Goal: Task Accomplishment & Management: Manage account settings

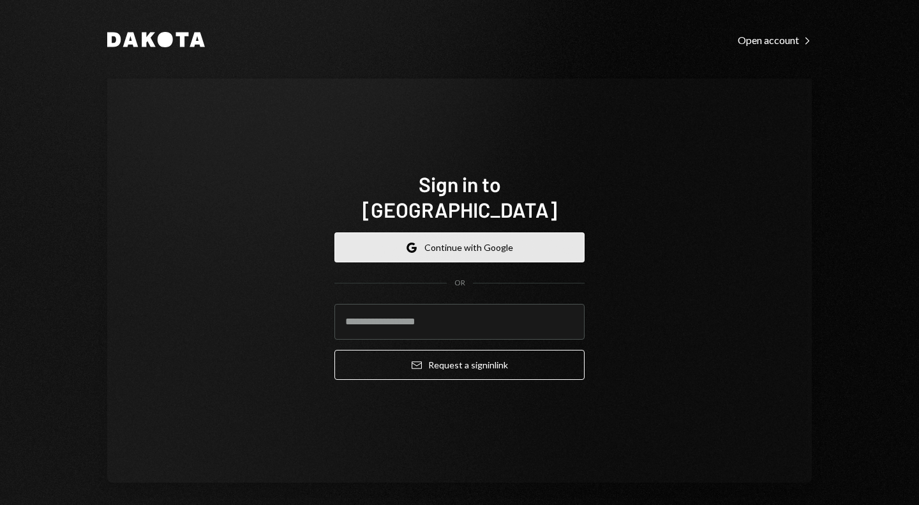
click at [444, 235] on button "Google Continue with Google" at bounding box center [459, 247] width 250 height 30
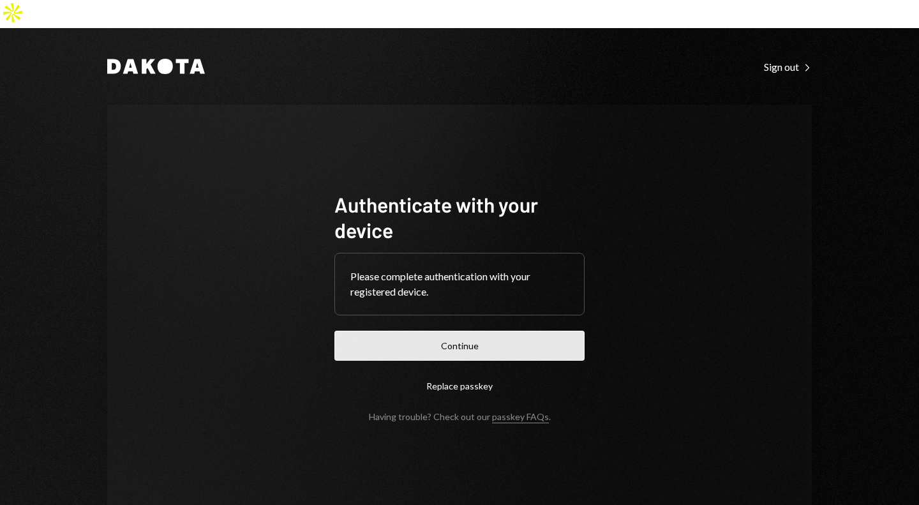
click at [433, 330] on button "Continue" at bounding box center [459, 345] width 250 height 30
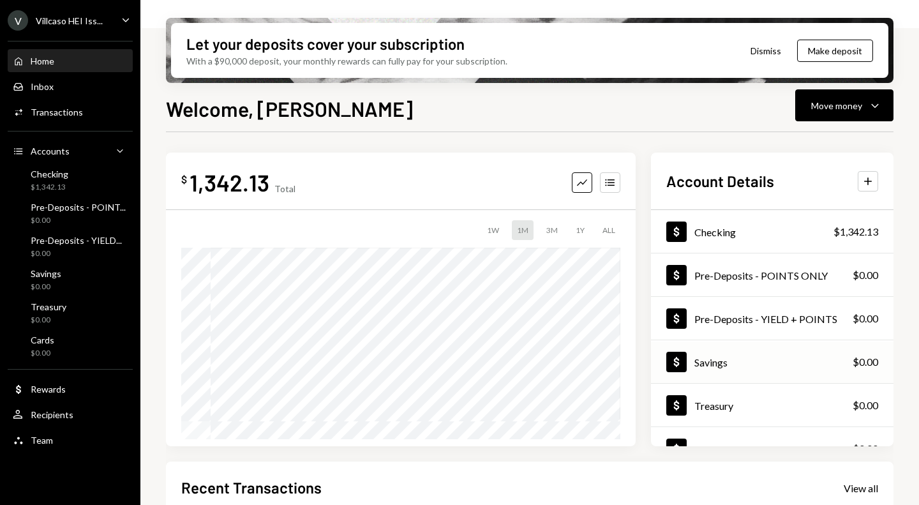
click at [716, 356] on div "Savings" at bounding box center [710, 362] width 33 height 12
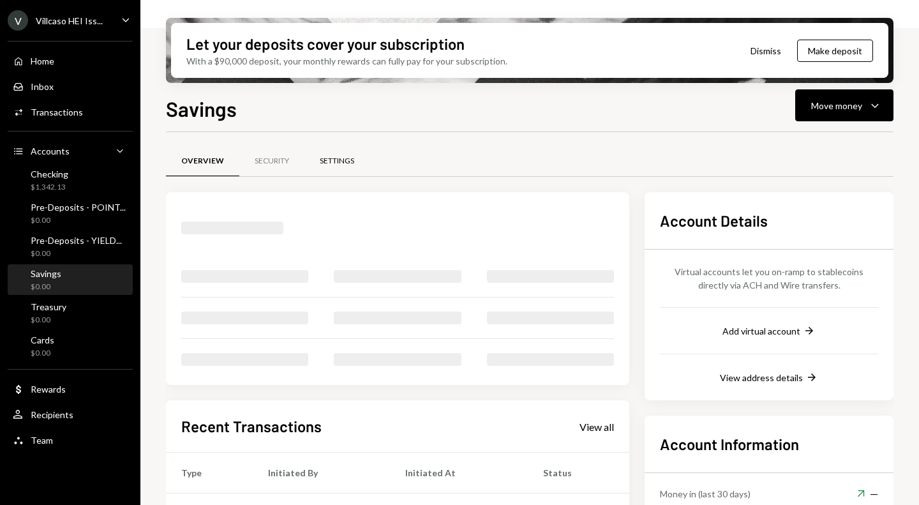
click at [338, 163] on div "Settings" at bounding box center [337, 161] width 34 height 11
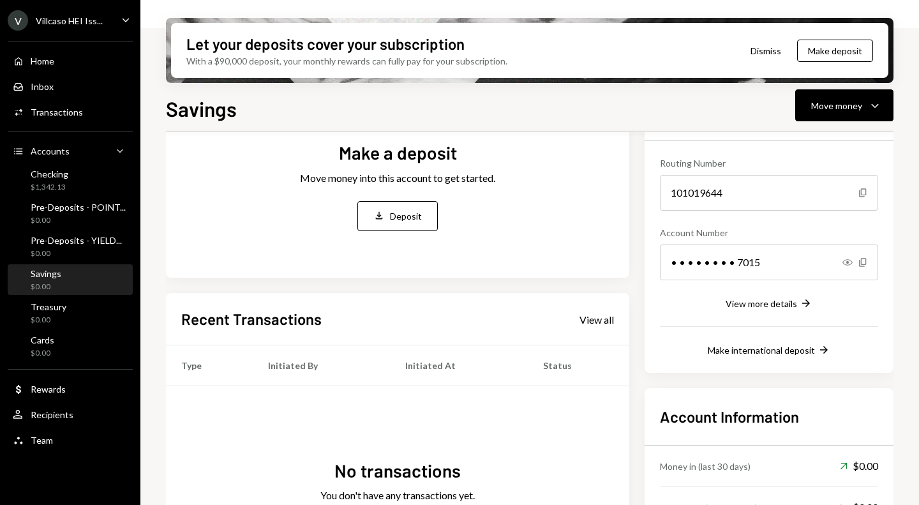
scroll to position [205, 0]
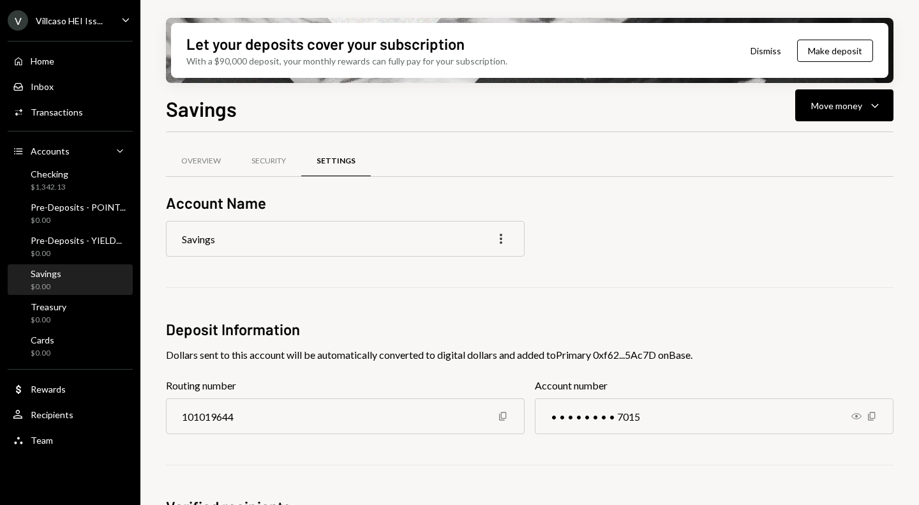
click at [501, 237] on icon "More" at bounding box center [500, 238] width 15 height 15
click at [461, 262] on div "Edit" at bounding box center [472, 266] width 64 height 22
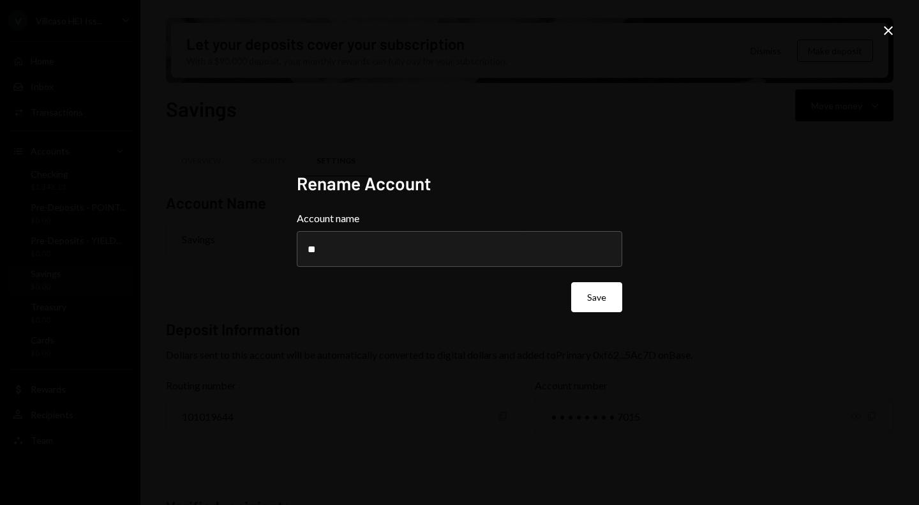
type input "*"
type input "**********"
click at [588, 293] on button "Save" at bounding box center [596, 297] width 51 height 30
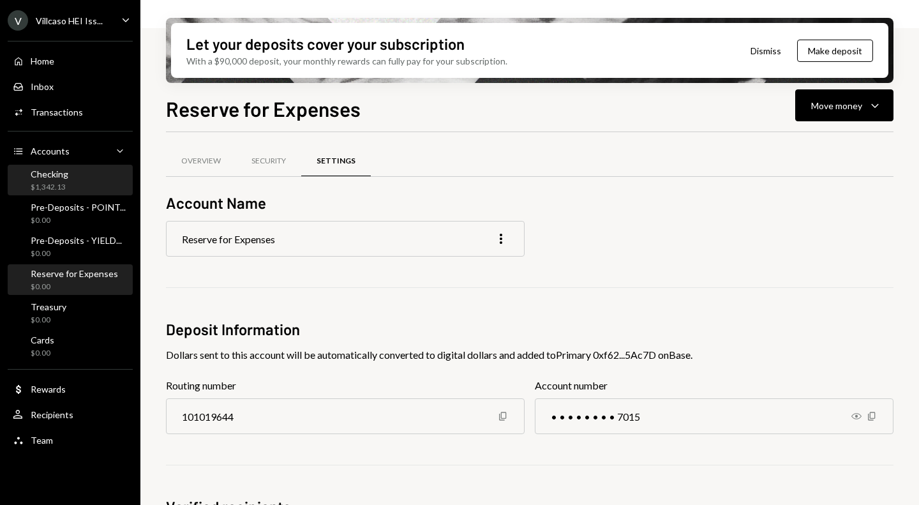
click at [67, 175] on div "Checking $1,342.13" at bounding box center [70, 180] width 115 height 24
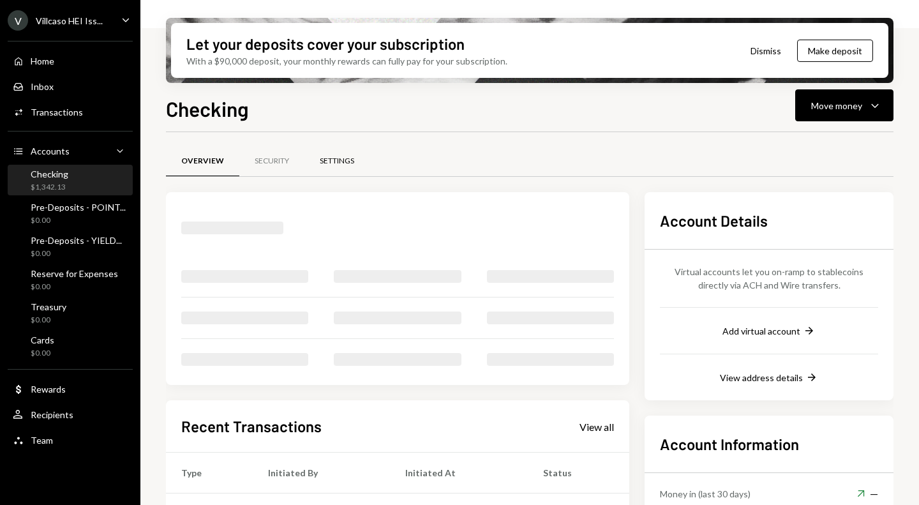
click at [344, 164] on div "Settings" at bounding box center [337, 161] width 34 height 11
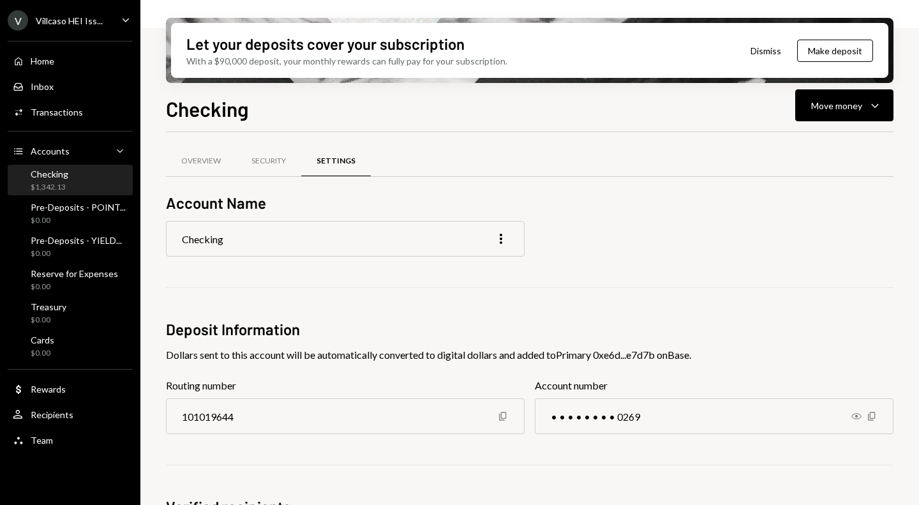
click at [497, 230] on div "Checking More" at bounding box center [345, 239] width 359 height 36
click at [501, 235] on icon "button" at bounding box center [501, 238] width 3 height 10
click at [457, 274] on div "Edit" at bounding box center [472, 266] width 64 height 22
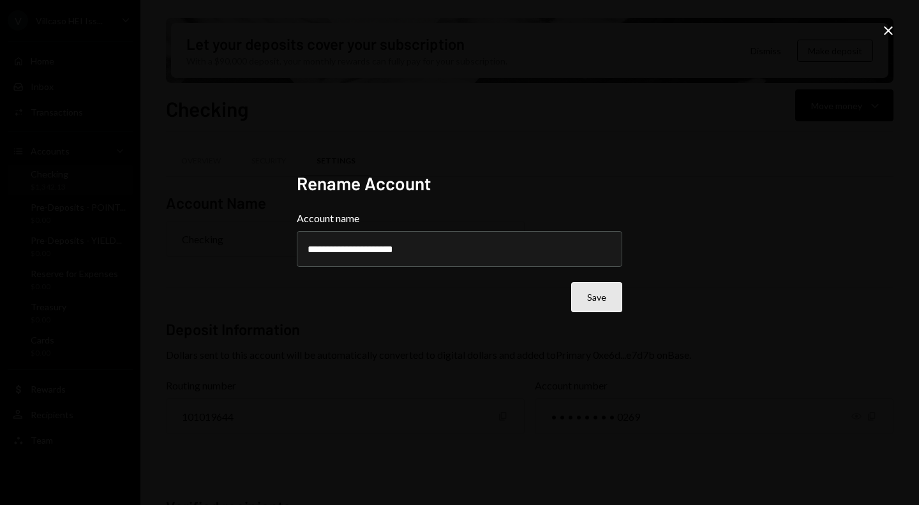
type input "**********"
click at [598, 304] on button "Save" at bounding box center [596, 297] width 51 height 30
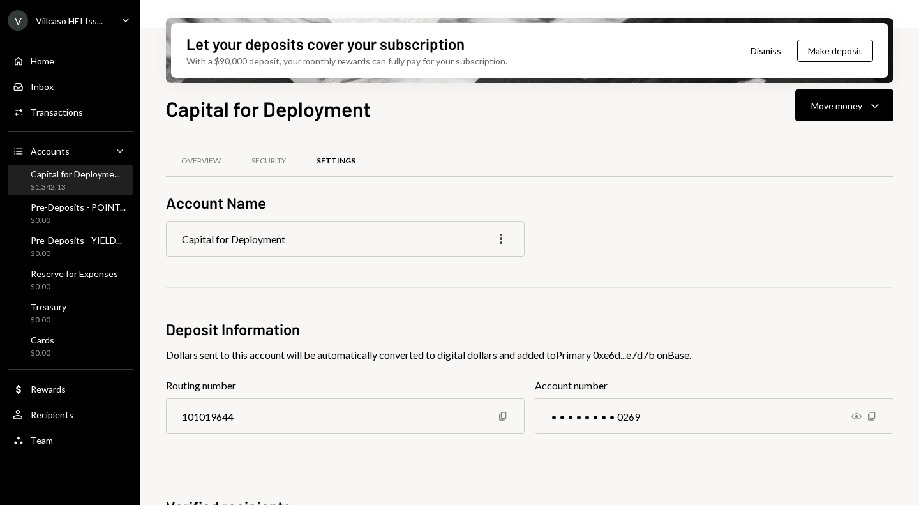
click at [504, 239] on icon "More" at bounding box center [500, 238] width 15 height 15
click at [465, 269] on div "Edit" at bounding box center [472, 266] width 64 height 22
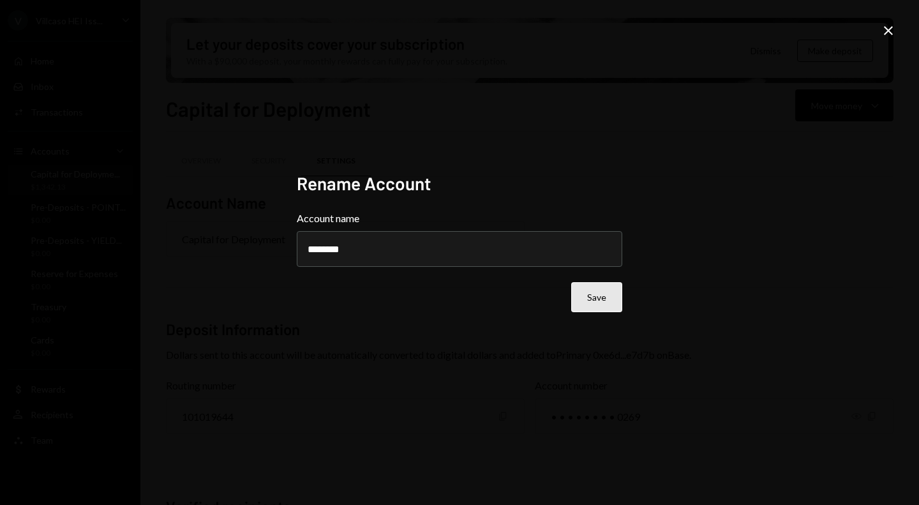
type input "********"
click at [610, 309] on button "Save" at bounding box center [596, 297] width 51 height 30
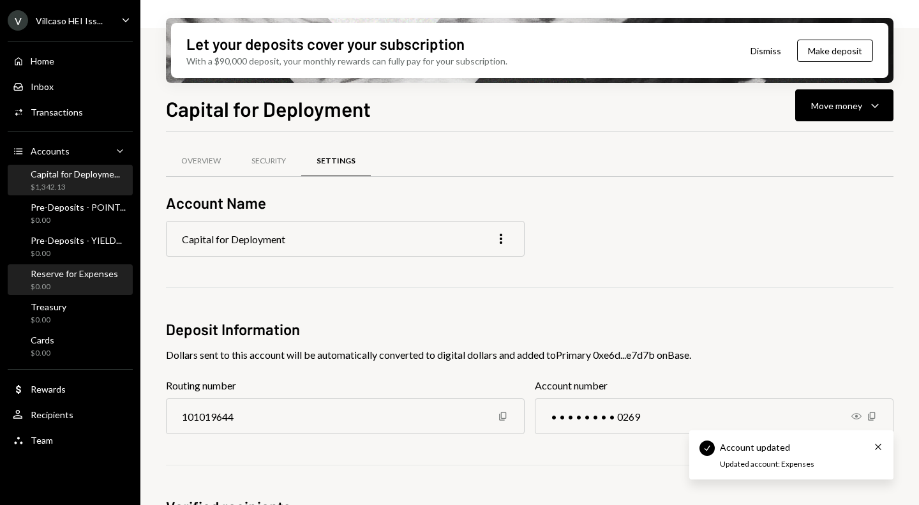
click at [103, 278] on div "Reserve for Expenses" at bounding box center [74, 273] width 87 height 11
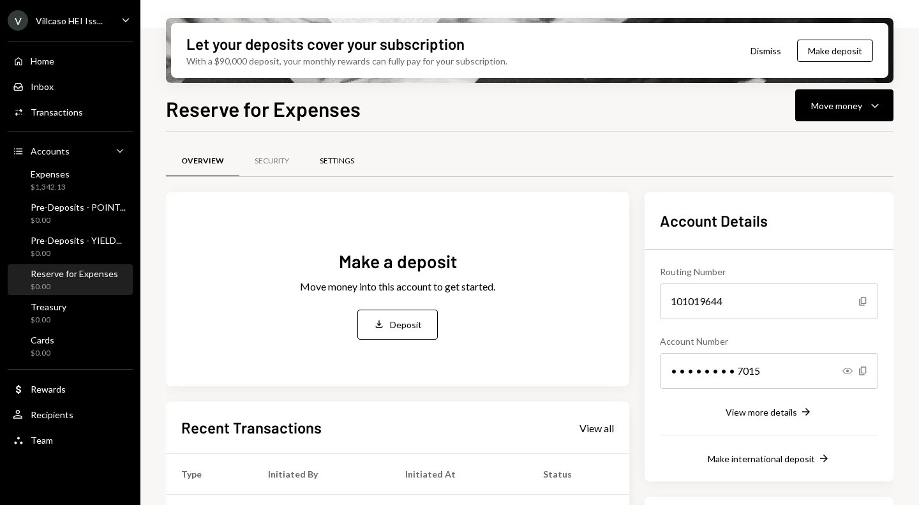
click at [355, 160] on div "Settings" at bounding box center [336, 161] width 65 height 31
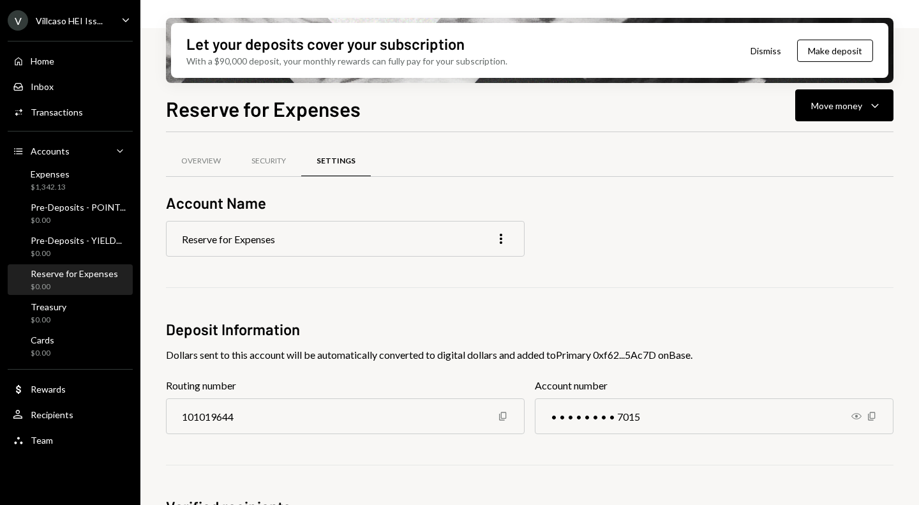
click at [340, 246] on div "Reserve for Expenses More" at bounding box center [345, 239] width 359 height 36
click at [503, 246] on div "Reserve for Expenses More" at bounding box center [345, 239] width 359 height 36
click at [501, 239] on icon "button" at bounding box center [501, 238] width 3 height 10
click at [468, 281] on div "Edit" at bounding box center [472, 265] width 74 height 33
click at [479, 266] on div "Edit" at bounding box center [472, 266] width 64 height 22
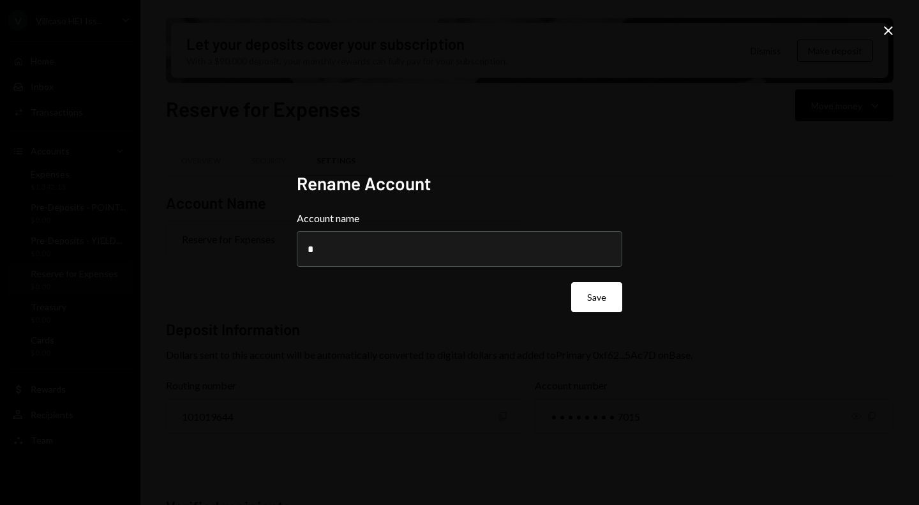
type input "**********"
click at [582, 290] on button "Save" at bounding box center [596, 297] width 51 height 30
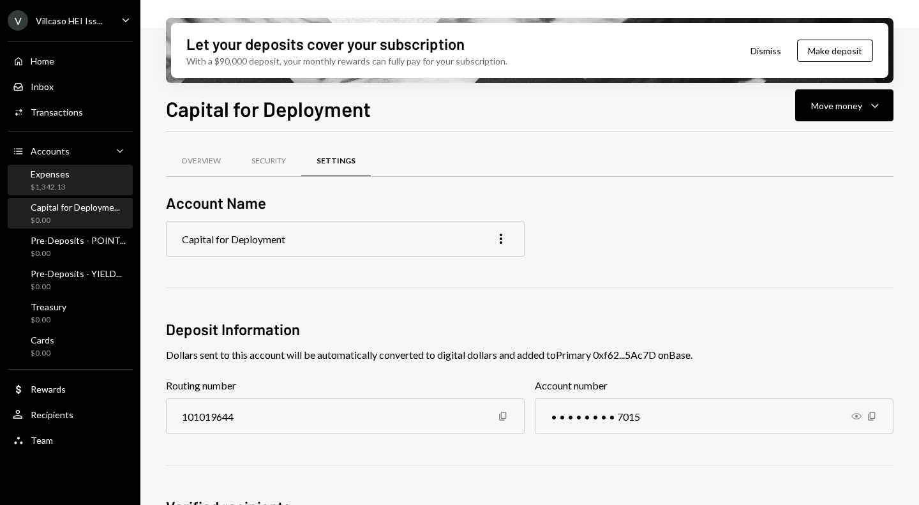
click at [71, 184] on div "Expenses $1,342.13" at bounding box center [70, 180] width 115 height 24
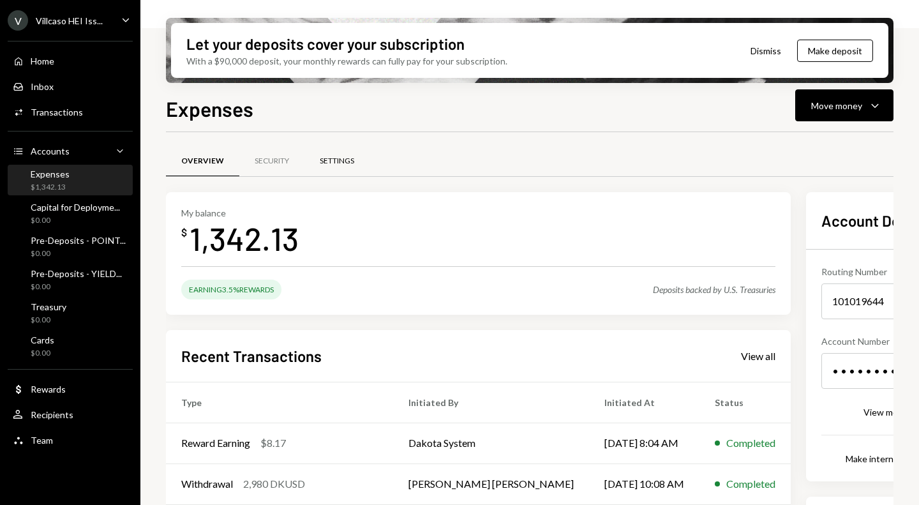
click at [355, 167] on div "Settings" at bounding box center [336, 161] width 65 height 31
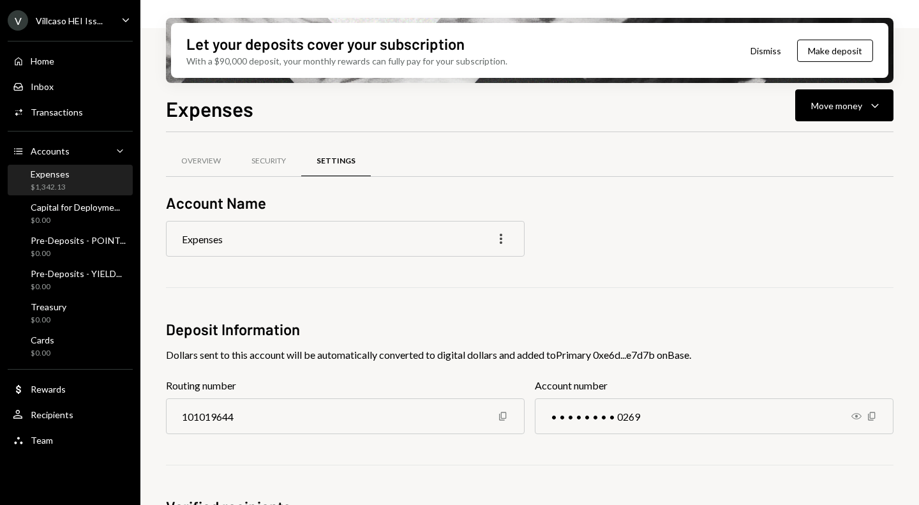
click at [504, 240] on icon "More" at bounding box center [500, 238] width 15 height 15
click at [459, 269] on div "Edit" at bounding box center [472, 266] width 64 height 22
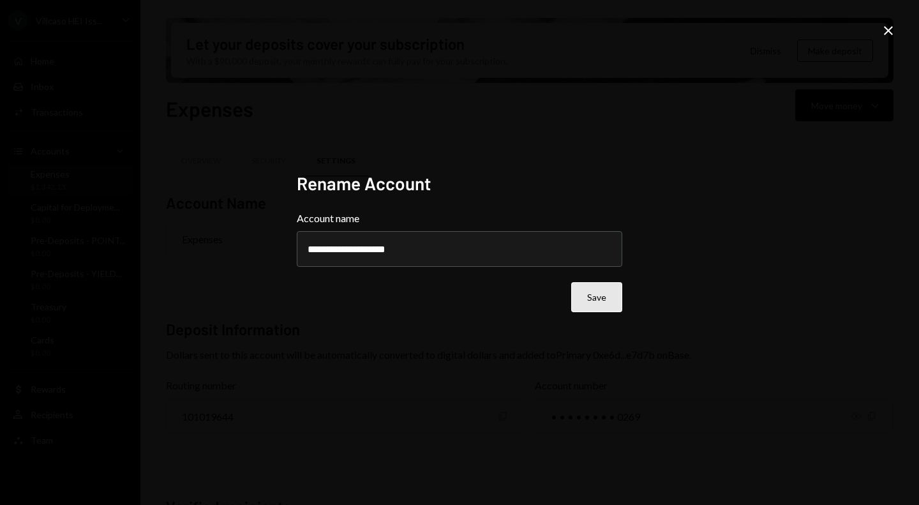
type input "**********"
click at [598, 295] on button "Save" at bounding box center [596, 297] width 51 height 30
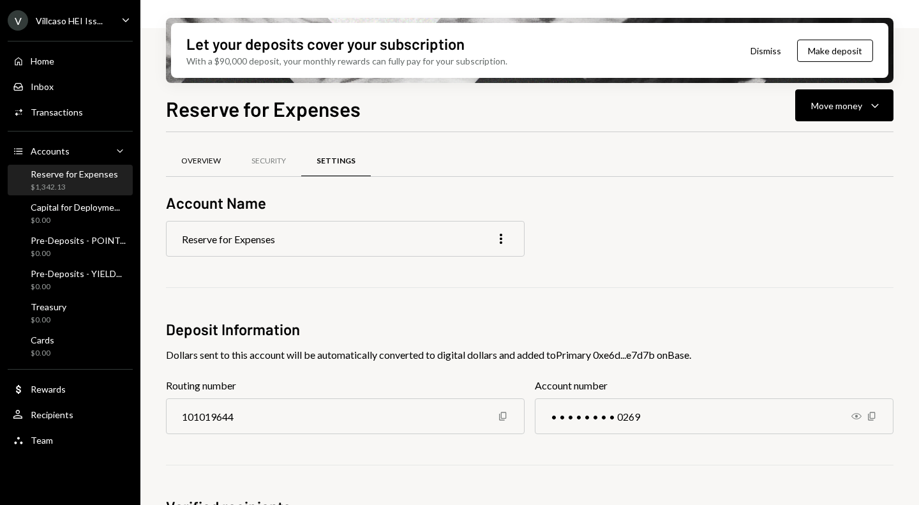
click at [228, 156] on div "Overview" at bounding box center [201, 161] width 70 height 31
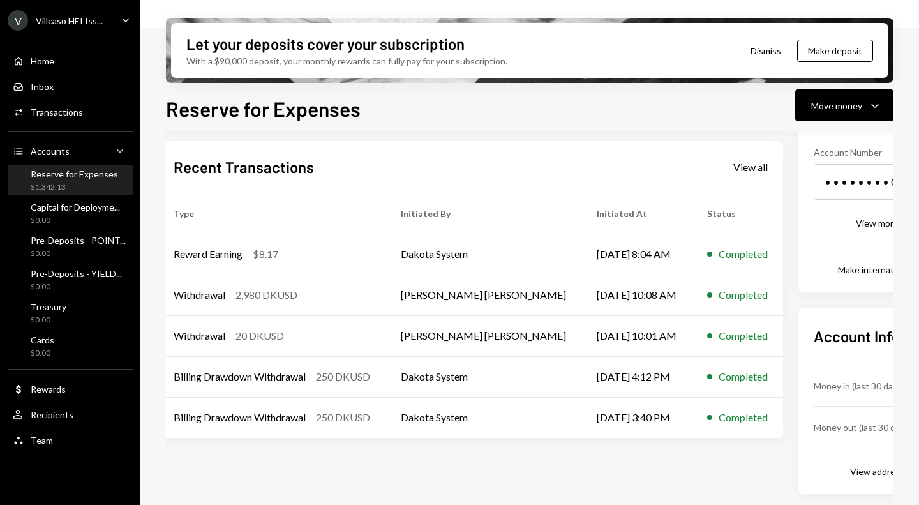
scroll to position [189, 7]
click at [850, 466] on div "View address details" at bounding box center [891, 471] width 83 height 11
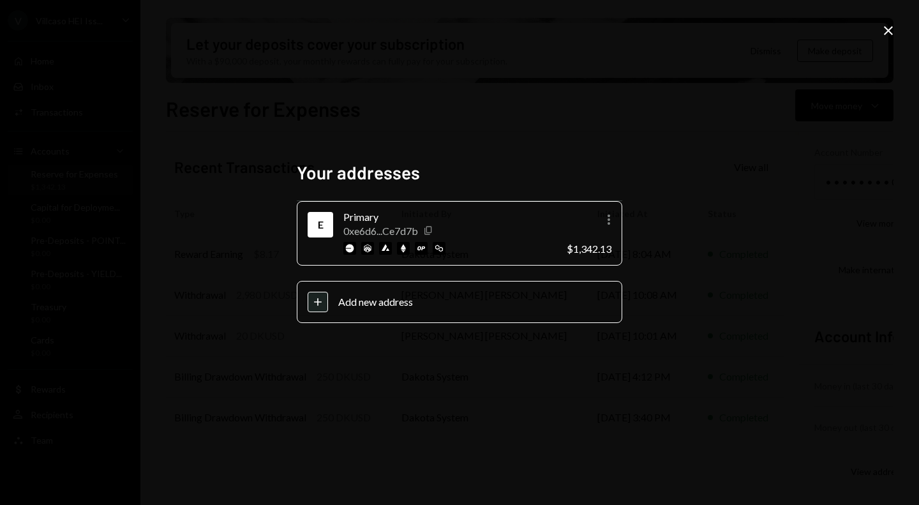
click at [431, 231] on icon "button" at bounding box center [427, 230] width 7 height 8
click at [884, 27] on icon at bounding box center [888, 30] width 9 height 9
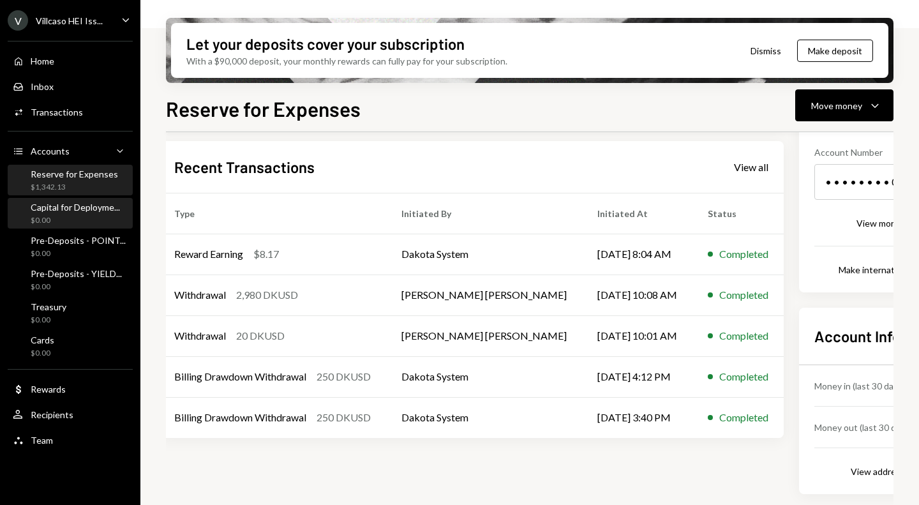
click at [77, 211] on div "Capital for Deployme..." at bounding box center [75, 207] width 89 height 11
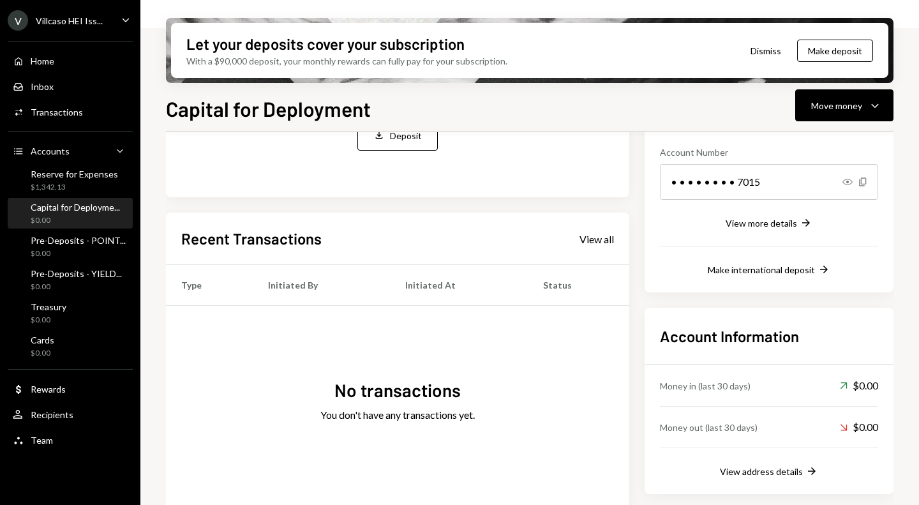
scroll to position [205, 0]
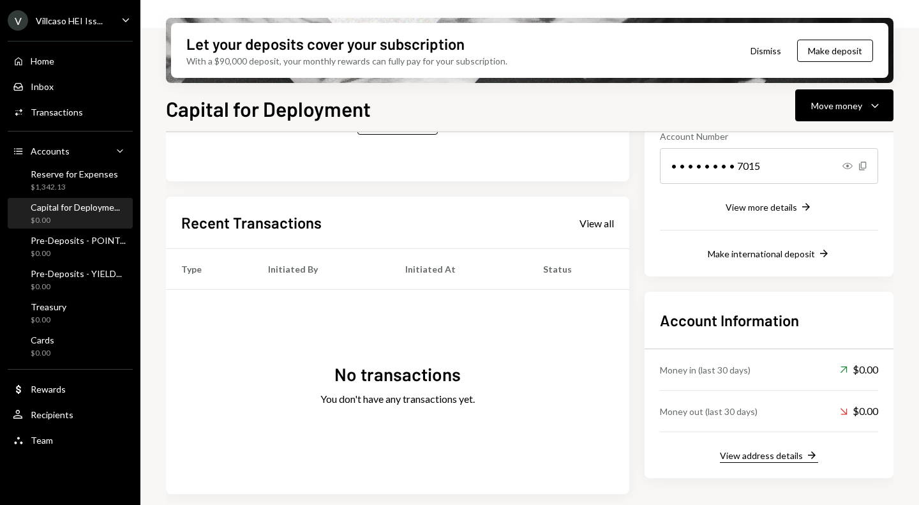
click at [783, 457] on div "View address details" at bounding box center [761, 455] width 83 height 11
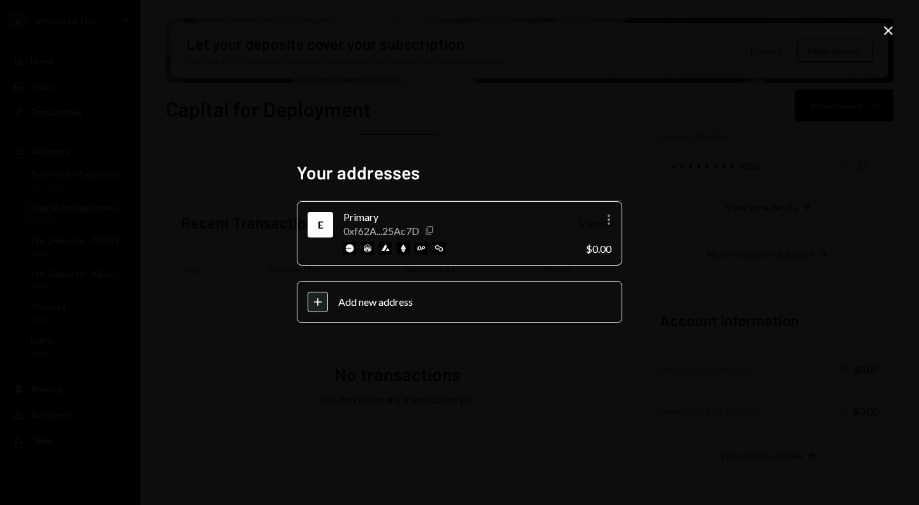
click at [432, 233] on icon "Copy" at bounding box center [429, 230] width 10 height 10
click at [889, 35] on icon "Close" at bounding box center [887, 30] width 15 height 15
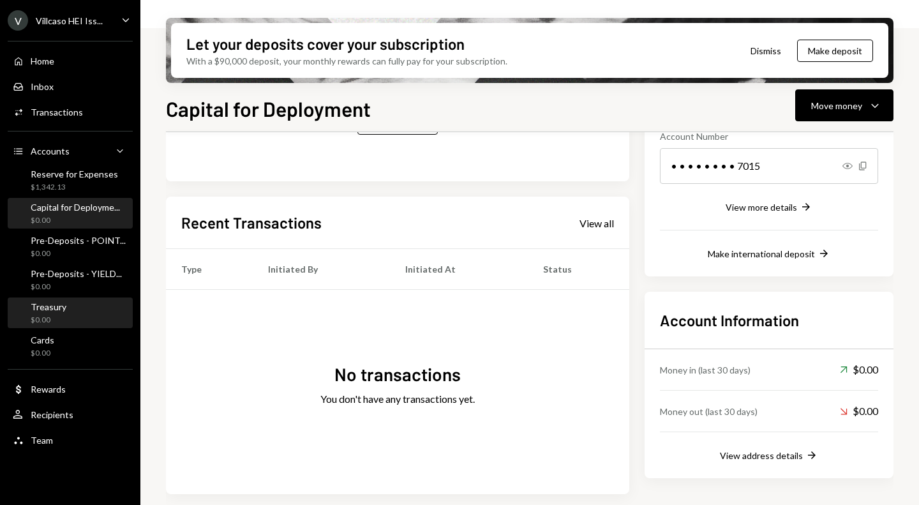
click at [62, 311] on div "Treasury" at bounding box center [49, 306] width 36 height 11
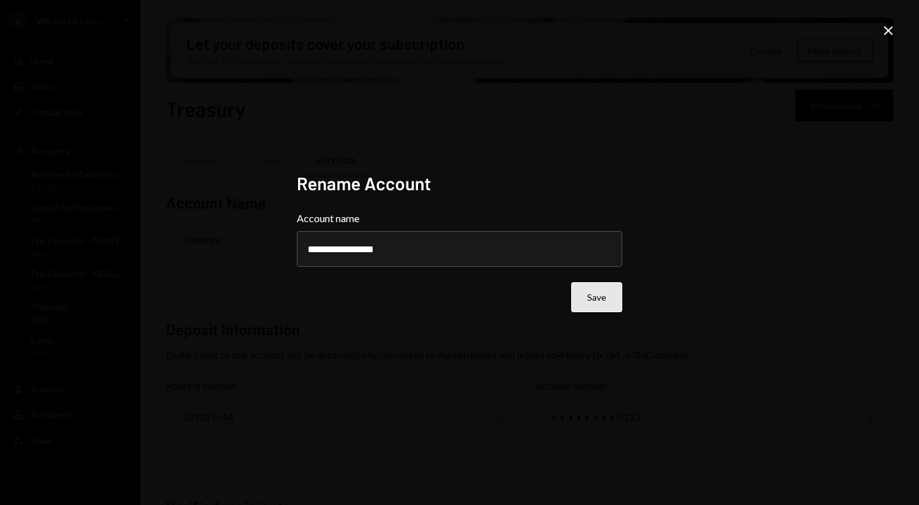
type input "**********"
click at [594, 299] on button "Save" at bounding box center [596, 297] width 51 height 30
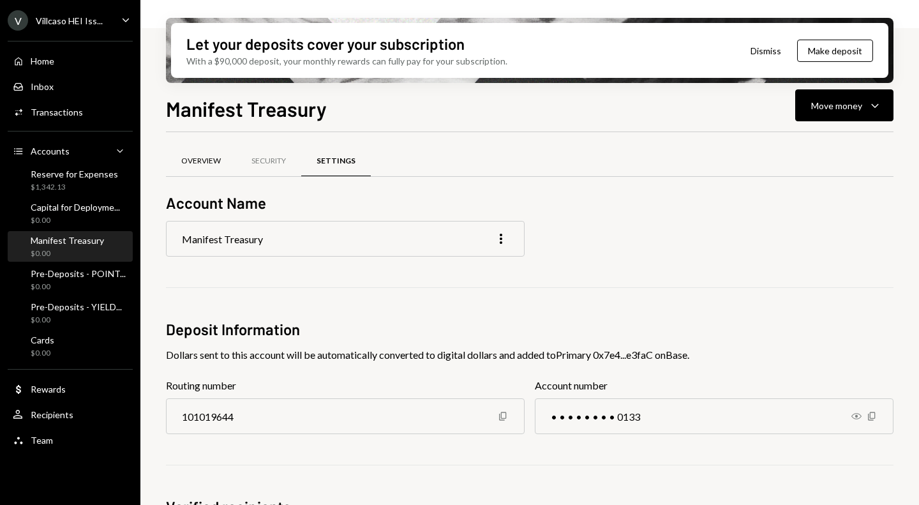
click at [198, 159] on div "Overview" at bounding box center [201, 161] width 40 height 11
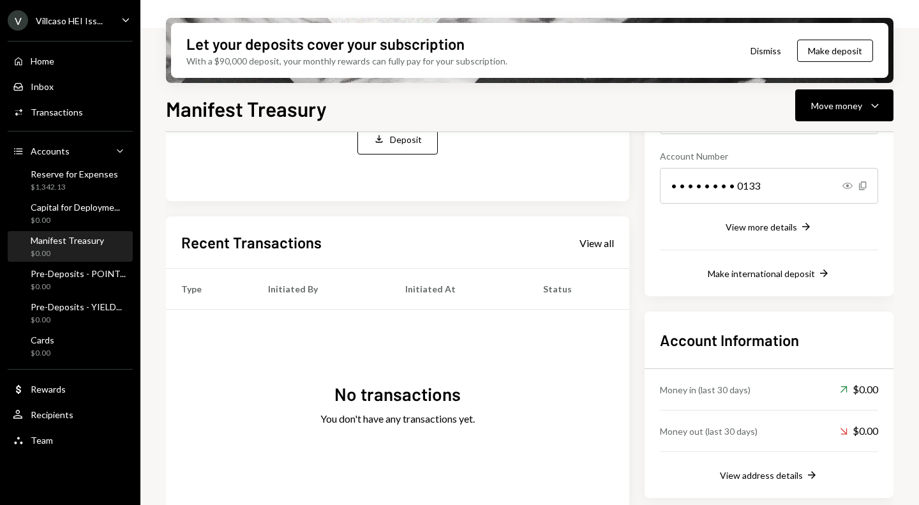
scroll to position [205, 0]
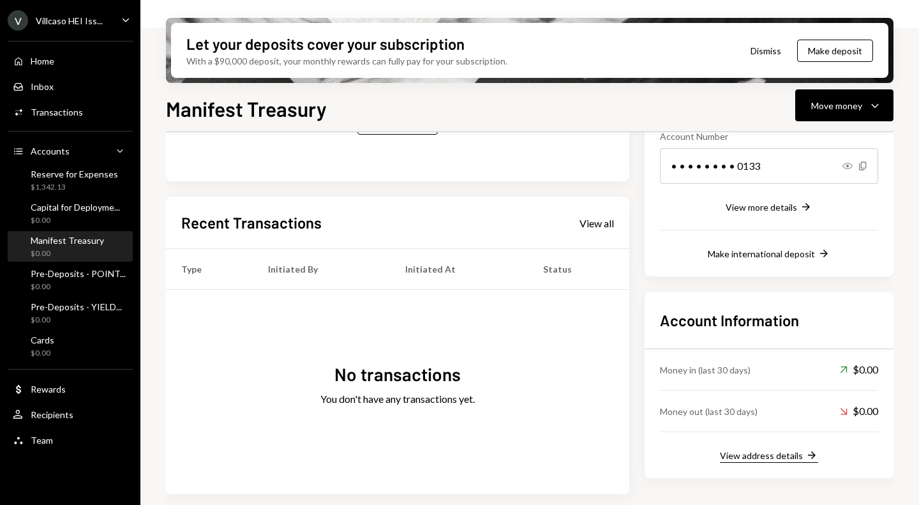
click at [774, 451] on div "View address details" at bounding box center [761, 455] width 83 height 11
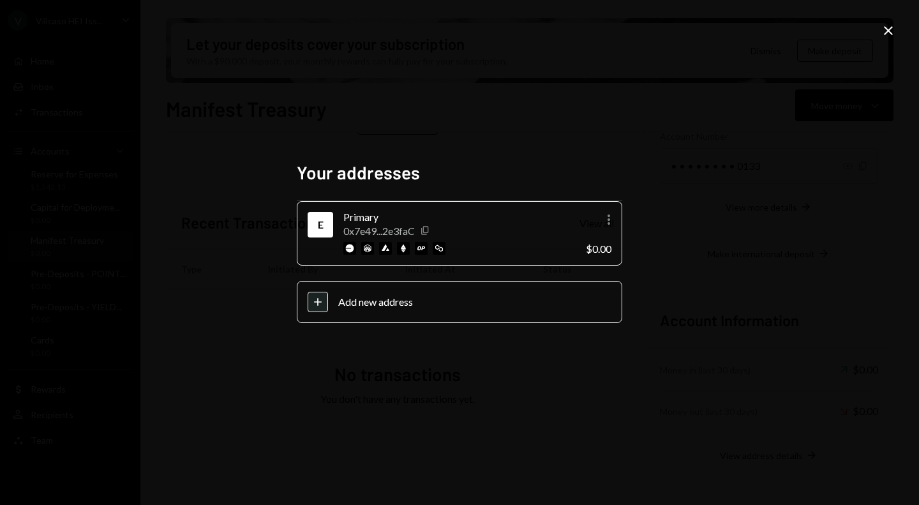
click at [429, 230] on icon "Copy" at bounding box center [425, 230] width 10 height 10
click at [894, 28] on icon "Close" at bounding box center [887, 30] width 15 height 15
